Goal: Task Accomplishment & Management: Use online tool/utility

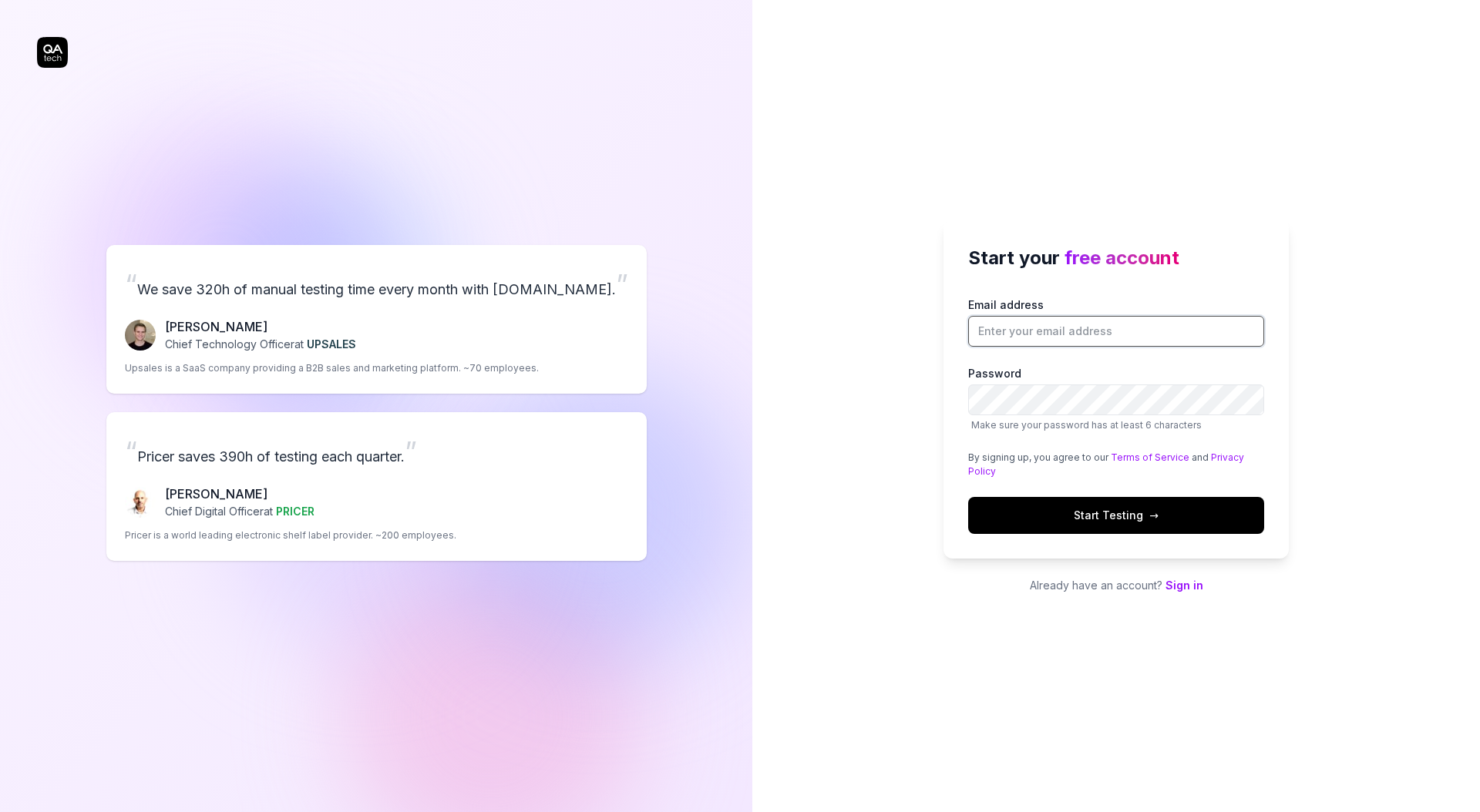
click at [1045, 337] on input "Email address" at bounding box center [1116, 331] width 296 height 30
click at [1063, 335] on input "[PERSON_NAME][EMAIL_ADDRESS][PERSON_NAME][DOMAIN_NAME]" at bounding box center [1116, 331] width 296 height 30
type input "[PERSON_NAME][EMAIL_ADDRESS][PERSON_NAME][DOMAIN_NAME]"
click at [1003, 517] on button "Start Testing →" at bounding box center [1116, 515] width 296 height 37
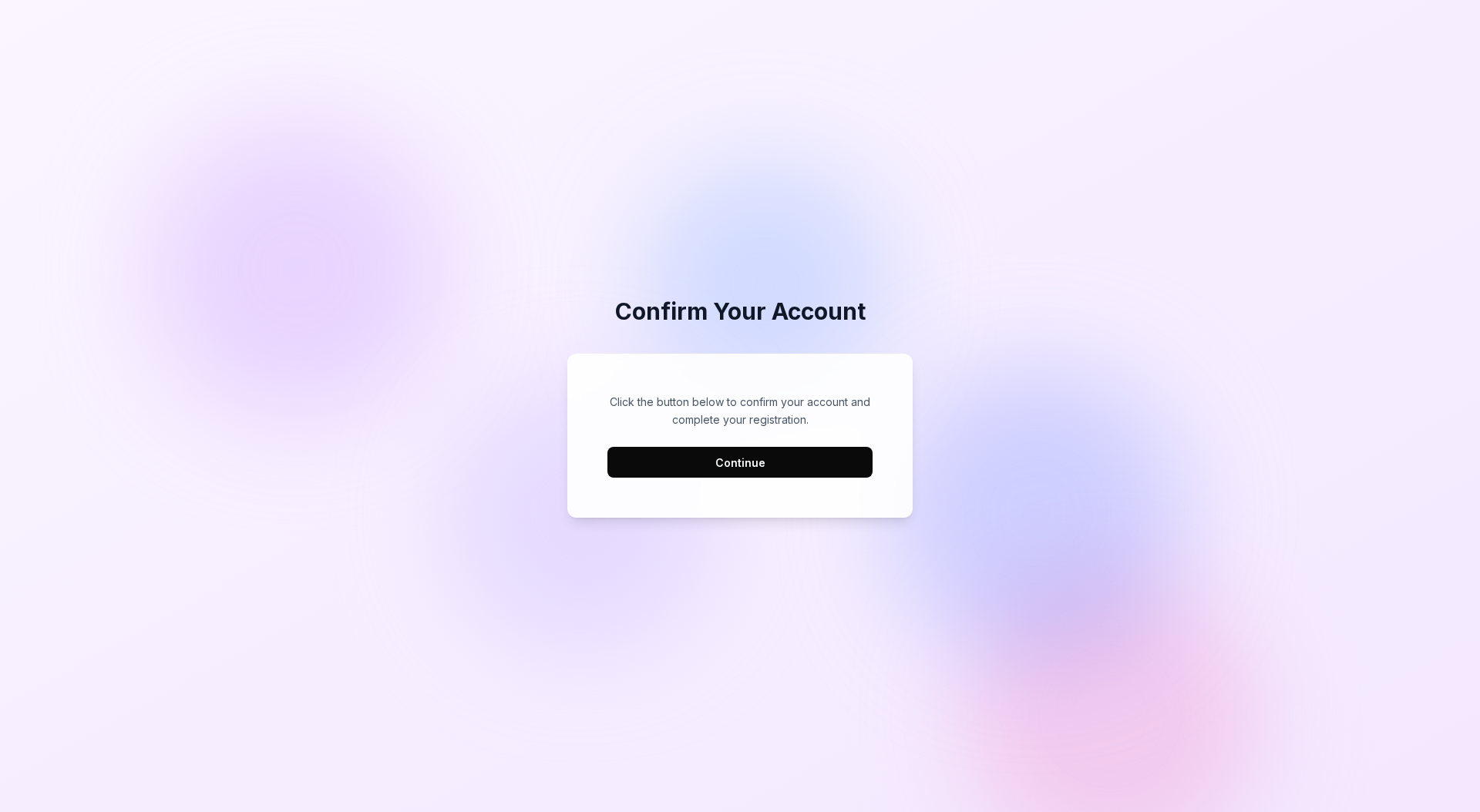
click at [772, 470] on button "Continue" at bounding box center [740, 462] width 265 height 30
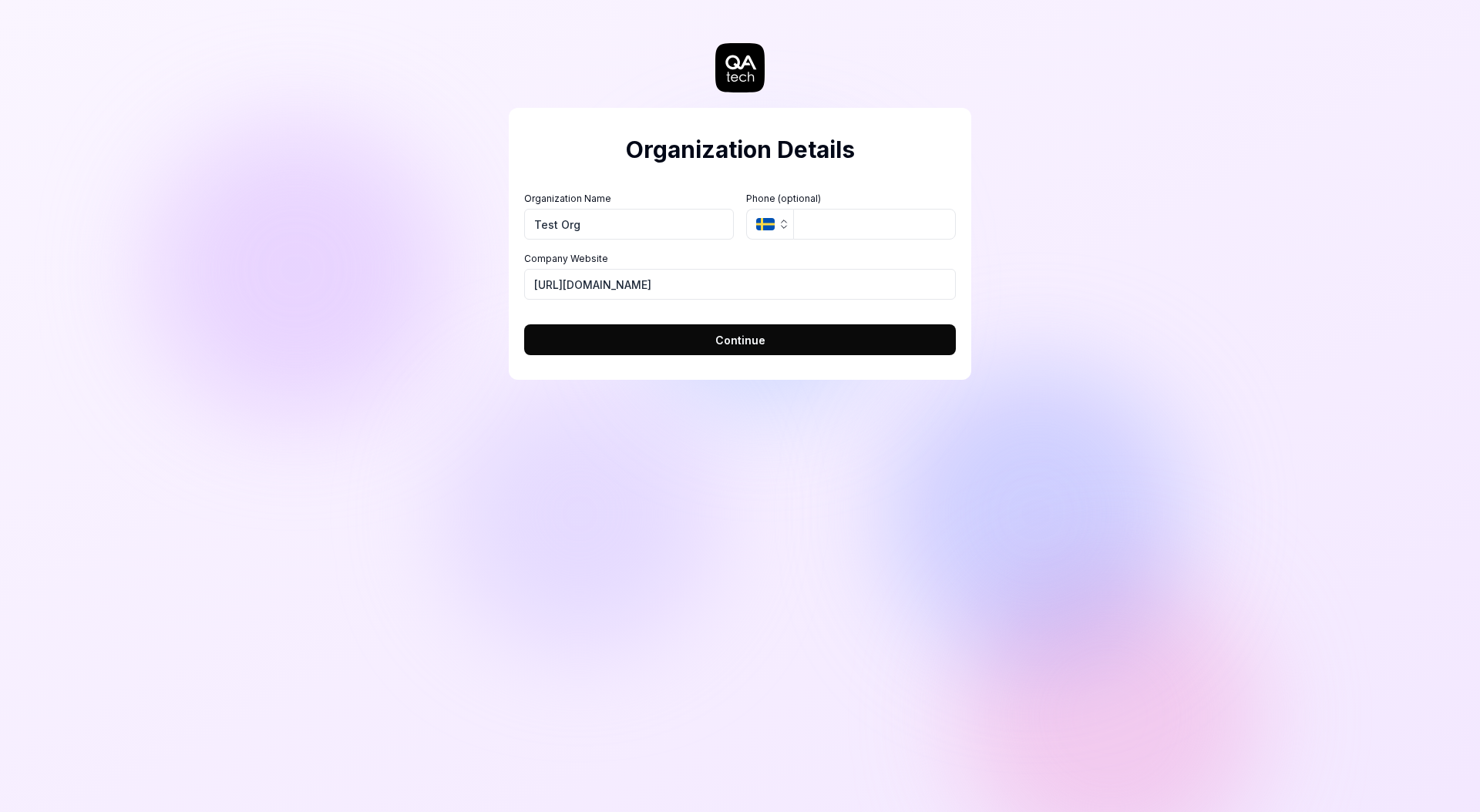
type input "Test Org"
click at [772, 338] on button "Continue" at bounding box center [740, 339] width 432 height 30
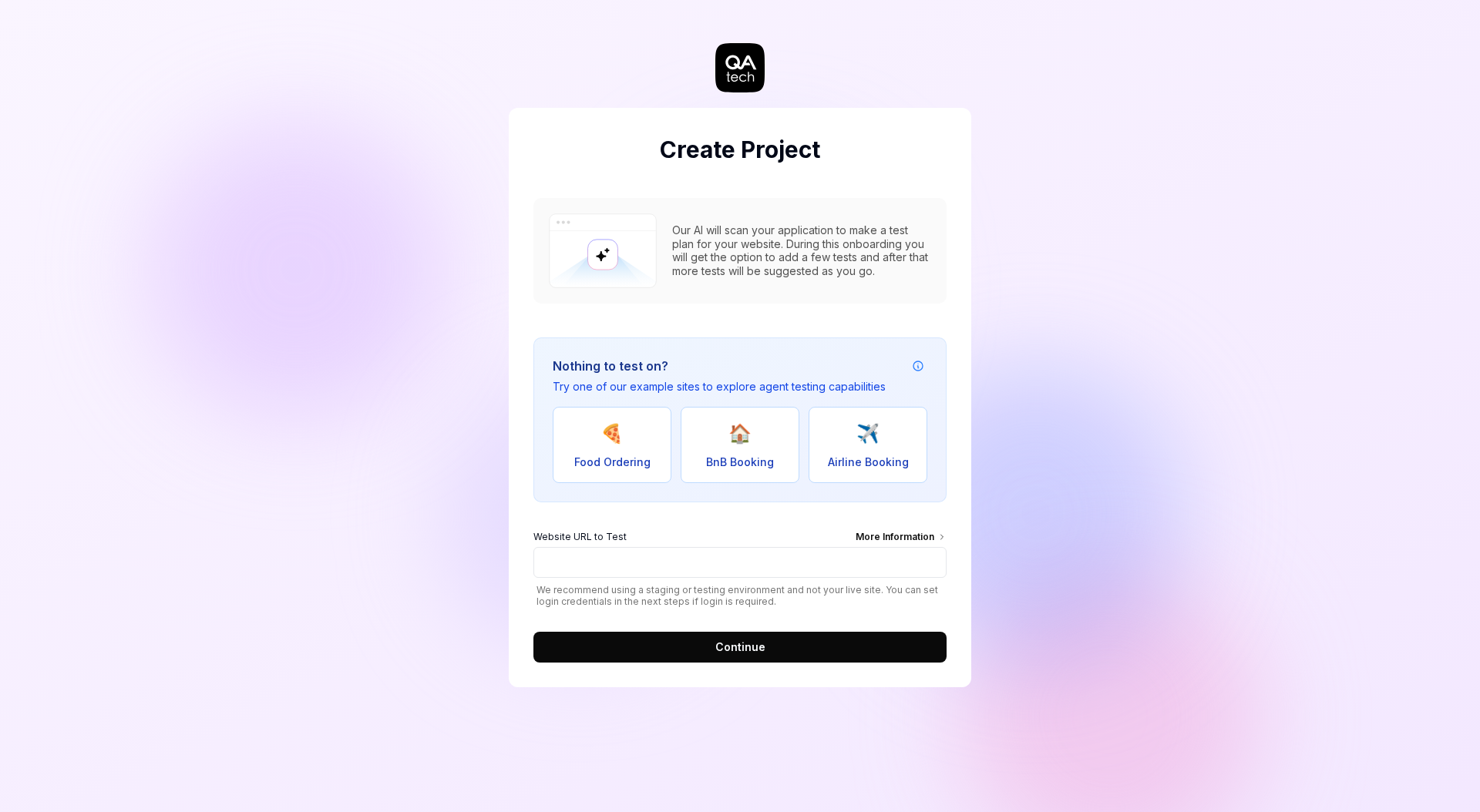
click at [592, 468] on span "Food Ordering" at bounding box center [612, 462] width 76 height 16
type input "https://real-dashdish.vercel.app/"
click at [760, 645] on span "Continue" at bounding box center [740, 647] width 50 height 16
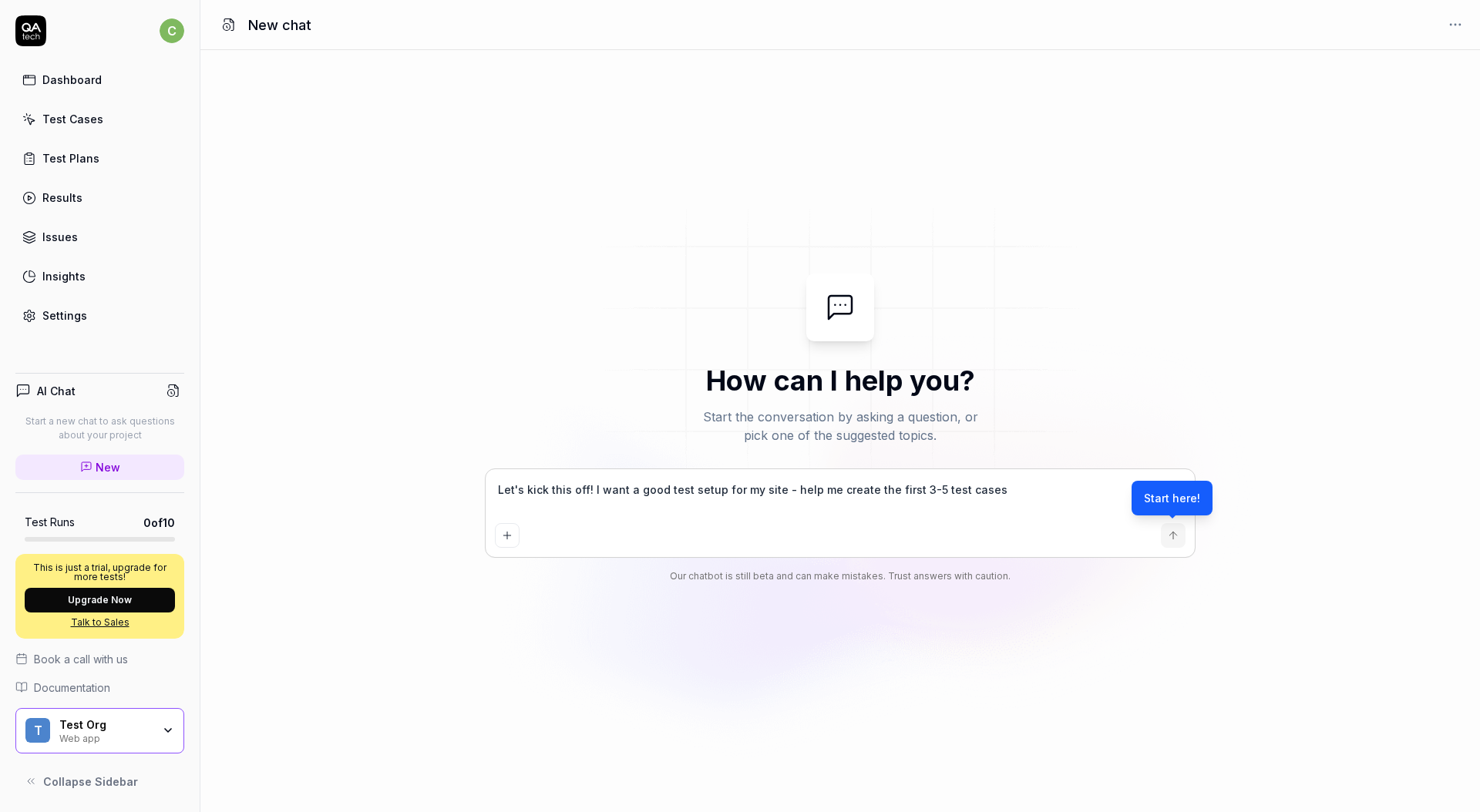
click at [1165, 492] on div "Start here!" at bounding box center [1172, 498] width 81 height 35
click at [1164, 562] on div "Let's kick this off! I want a good test setup for my site - help me create the …" at bounding box center [840, 529] width 709 height 120
click at [1176, 494] on div "Start here!" at bounding box center [1172, 498] width 81 height 35
type textarea "*"
click at [1167, 540] on icon "submit" at bounding box center [1173, 535] width 13 height 13
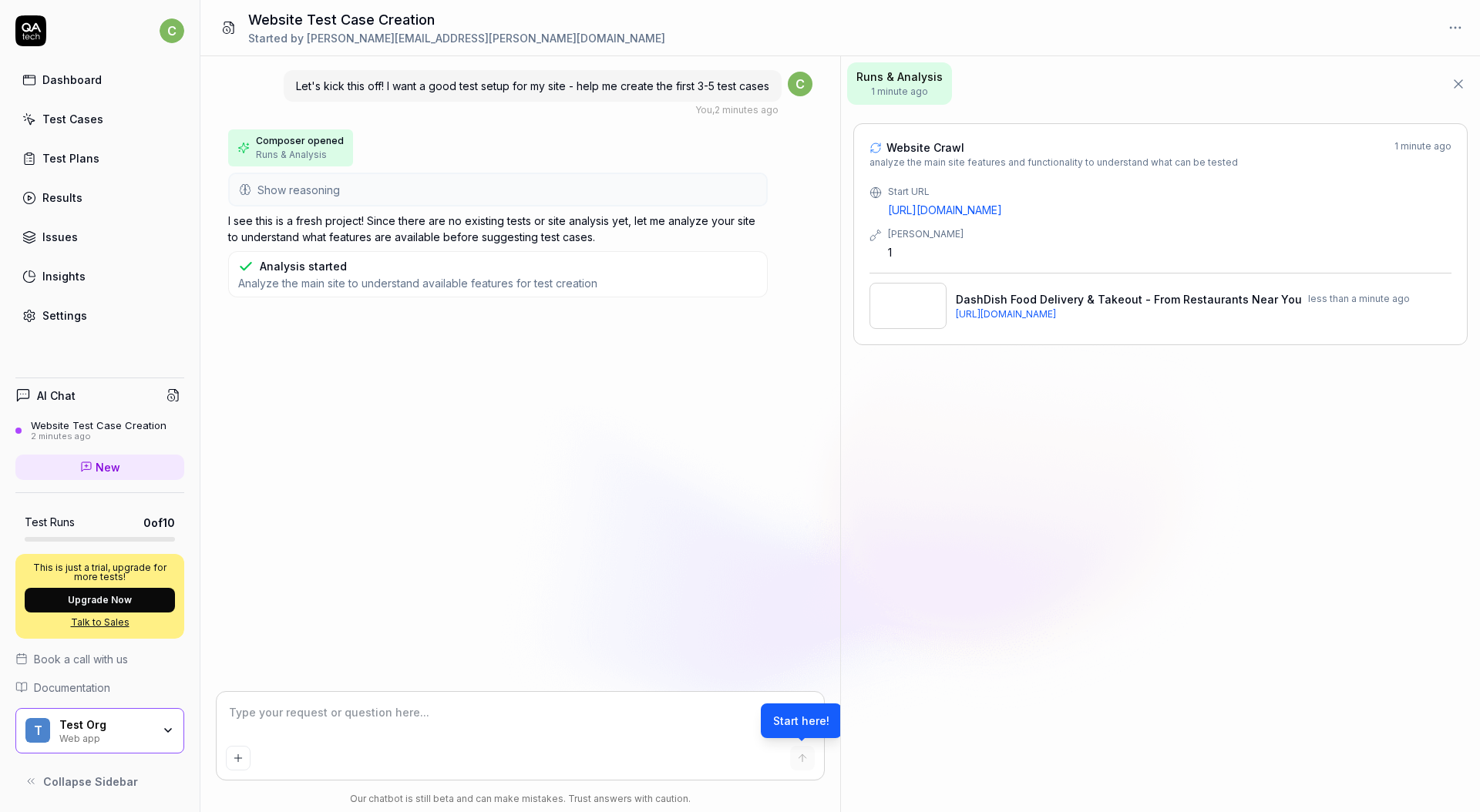
click at [949, 41] on div "Website Test Case Creation Started by chris.stryjewski+utmtest@qa.tech" at bounding box center [840, 28] width 1279 height 56
type textarea "*"
